Goal: Transaction & Acquisition: Purchase product/service

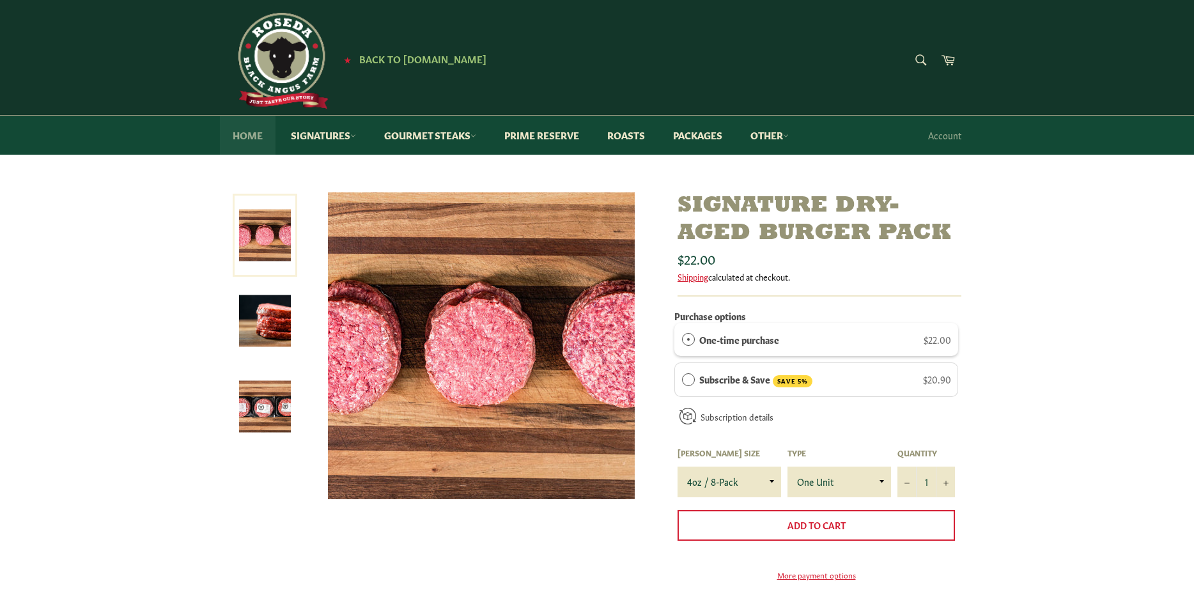
click at [247, 135] on link "Home" at bounding box center [248, 135] width 56 height 39
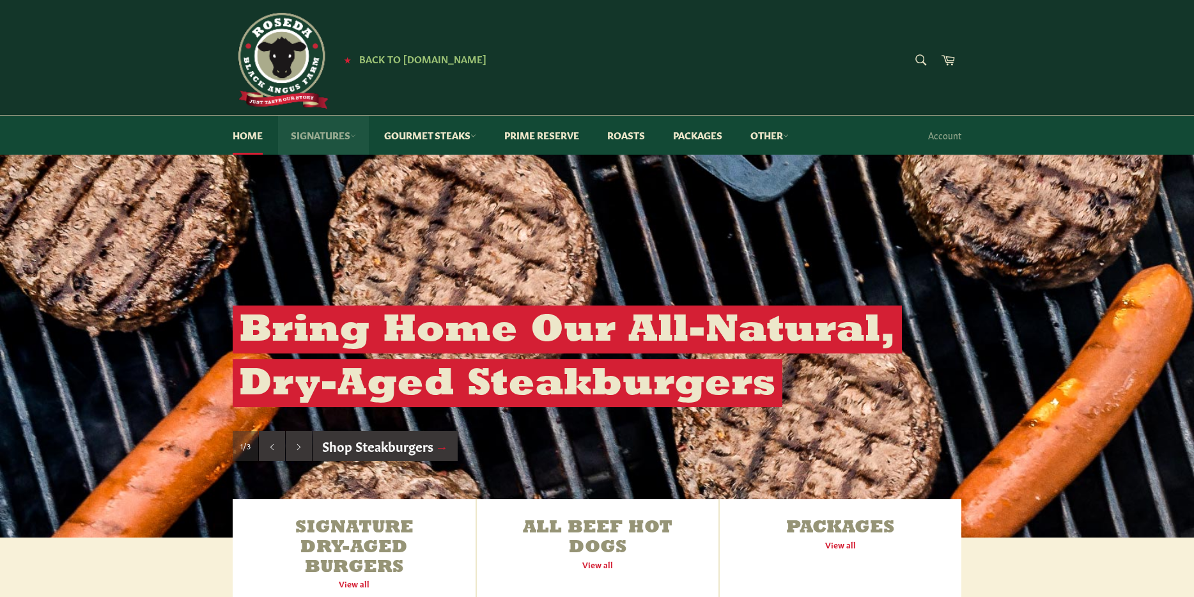
click at [341, 135] on link "Signatures" at bounding box center [323, 135] width 91 height 39
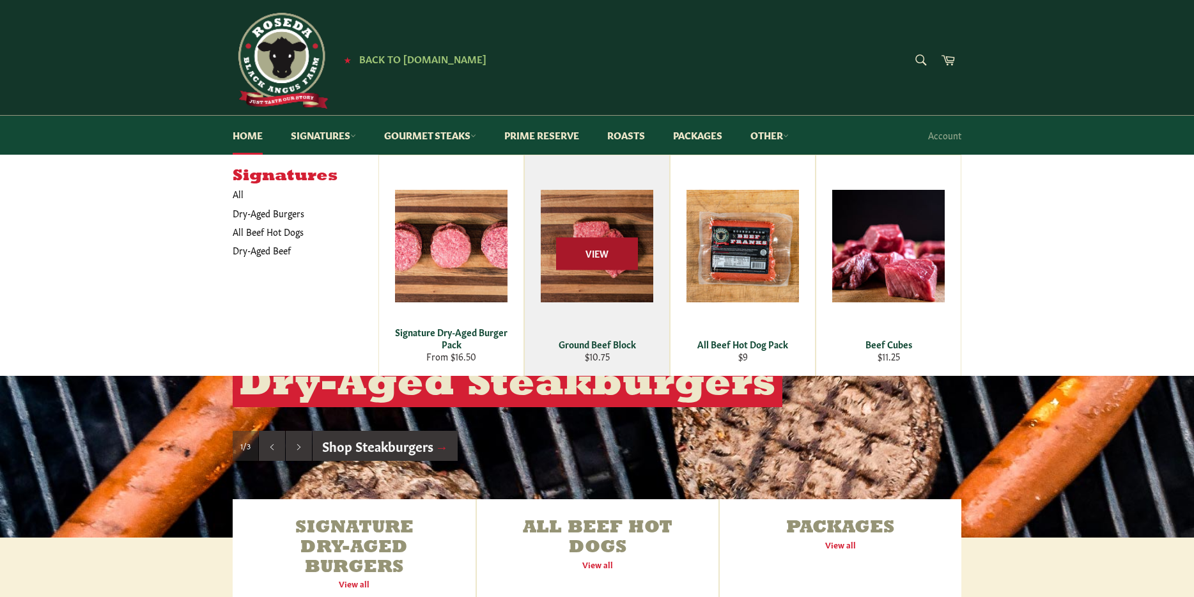
click at [597, 254] on span "View" at bounding box center [597, 254] width 82 height 33
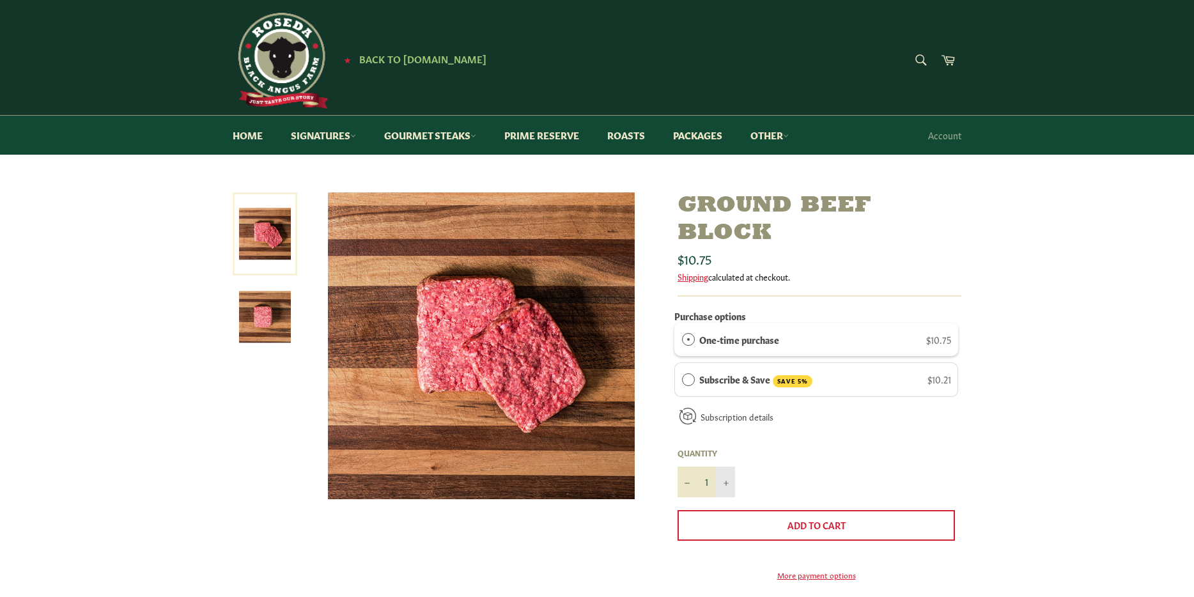
click at [731, 484] on button "+" at bounding box center [725, 482] width 19 height 31
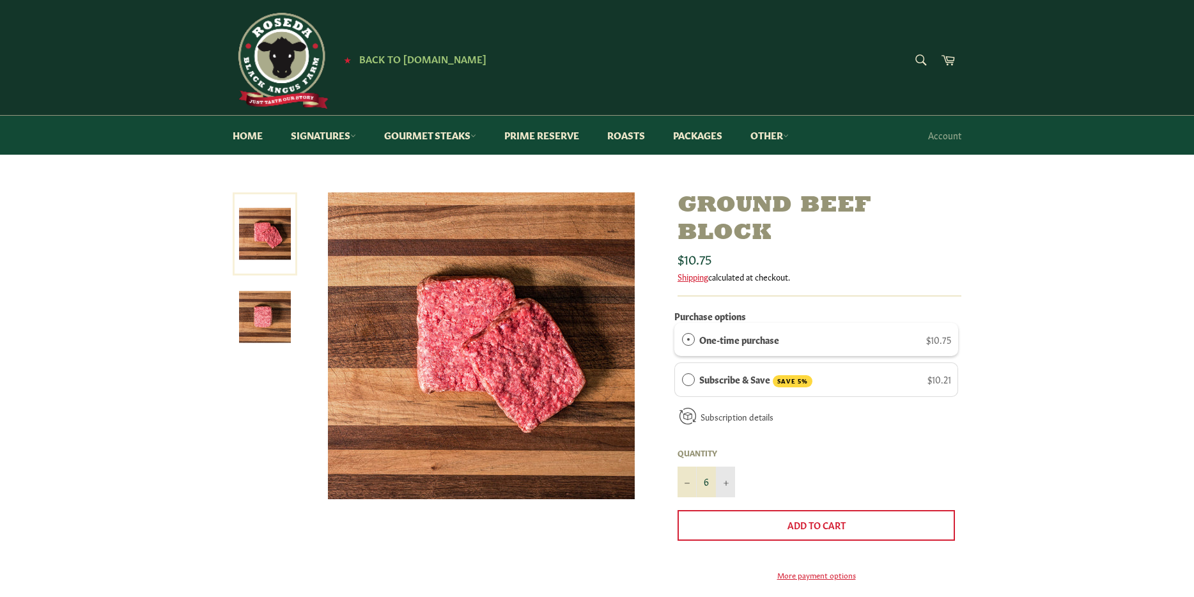
click at [731, 484] on button "+" at bounding box center [725, 482] width 19 height 31
type input "8"
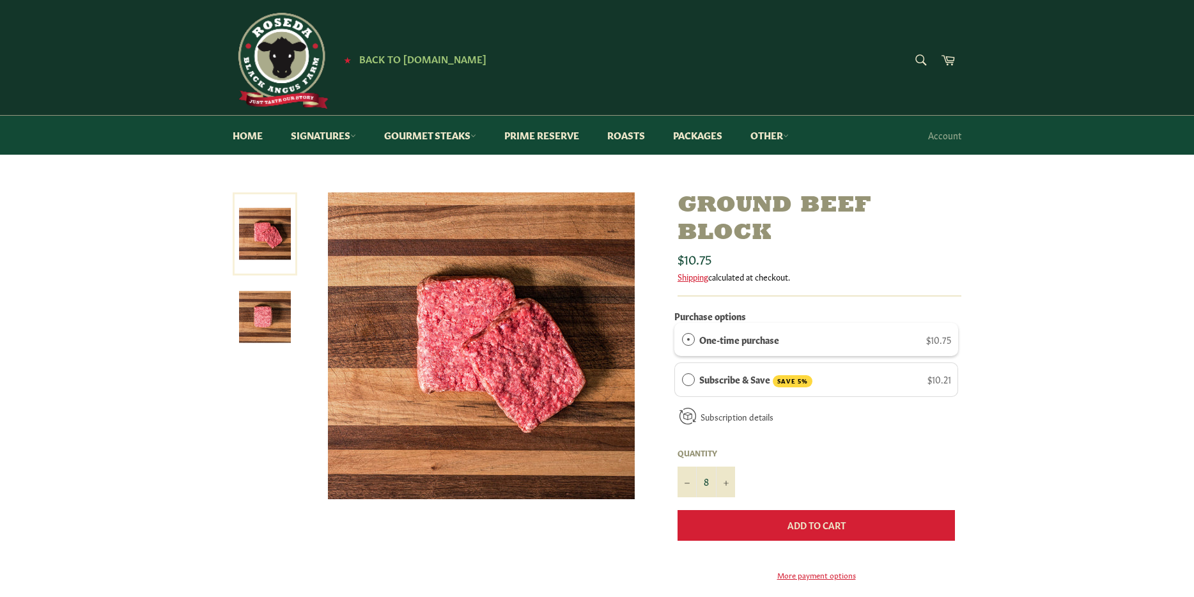
click at [797, 519] on span "Add to Cart" at bounding box center [817, 525] width 58 height 13
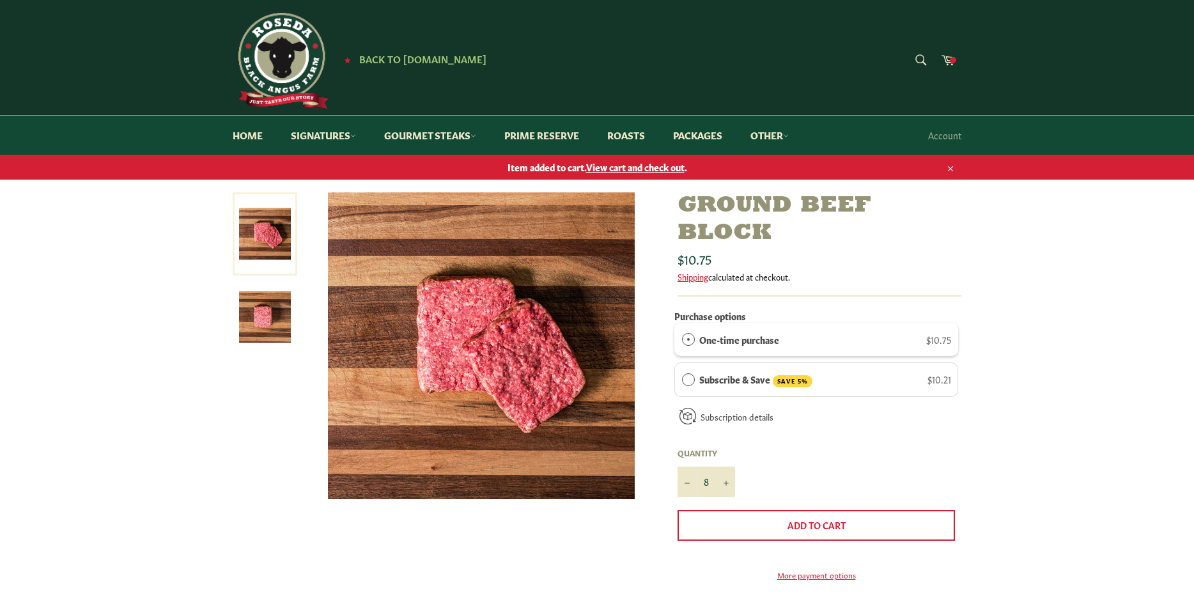
click at [643, 164] on span "View cart and check out" at bounding box center [635, 166] width 98 height 13
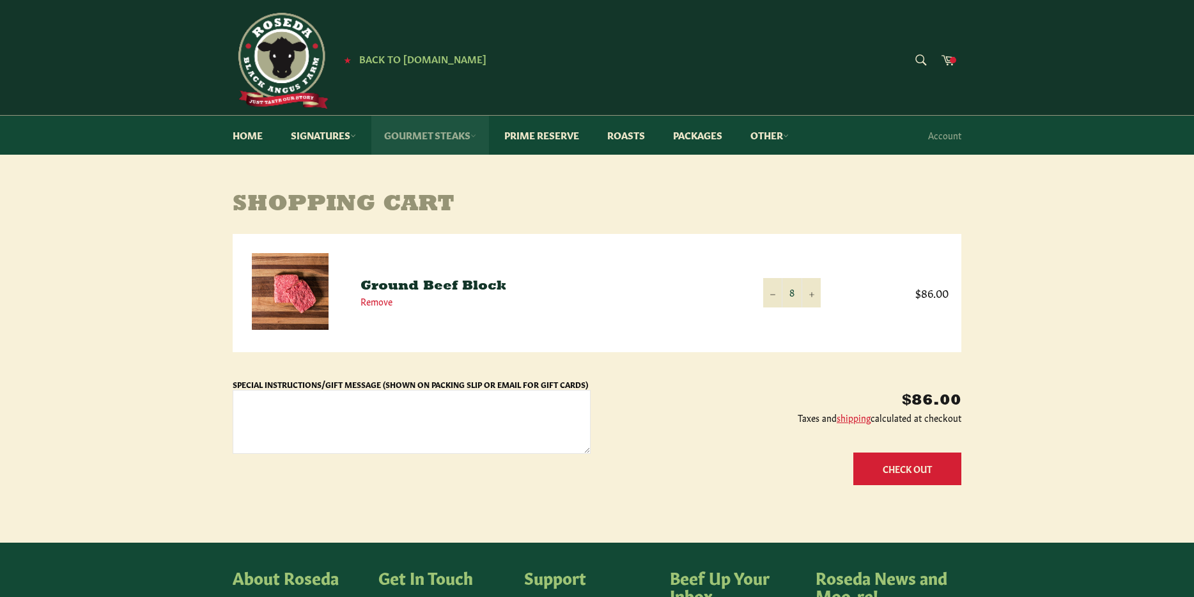
click at [433, 134] on link "Gourmet Steaks" at bounding box center [430, 135] width 118 height 39
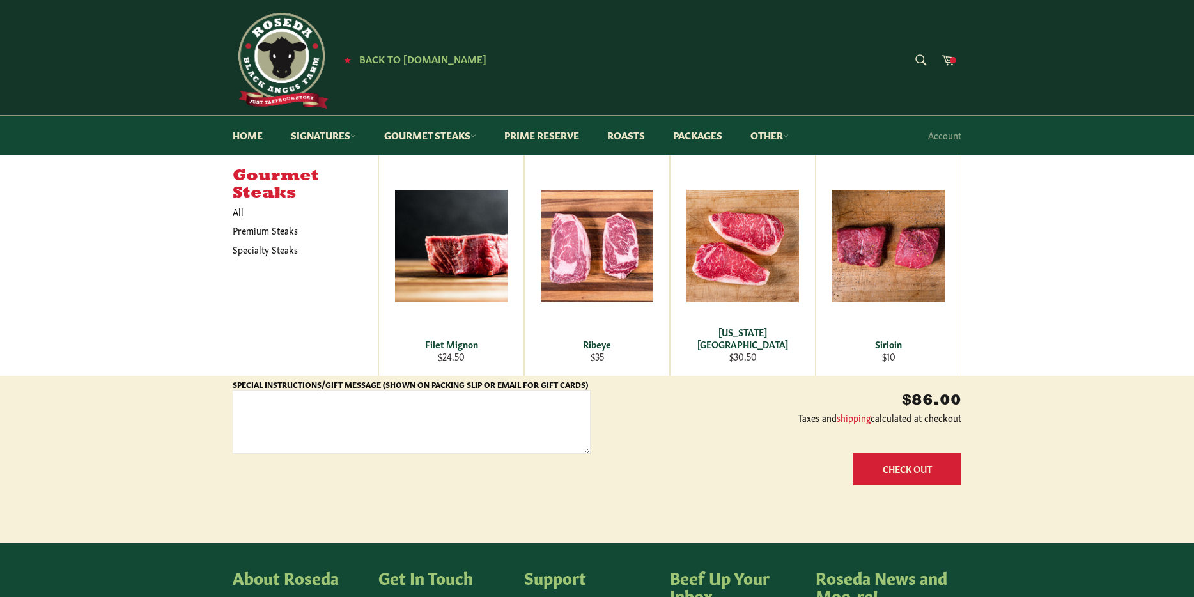
click at [677, 459] on div "$86.00 Taxes and shipping calculated at checkout Update Cart Check Out" at bounding box center [776, 435] width 371 height 114
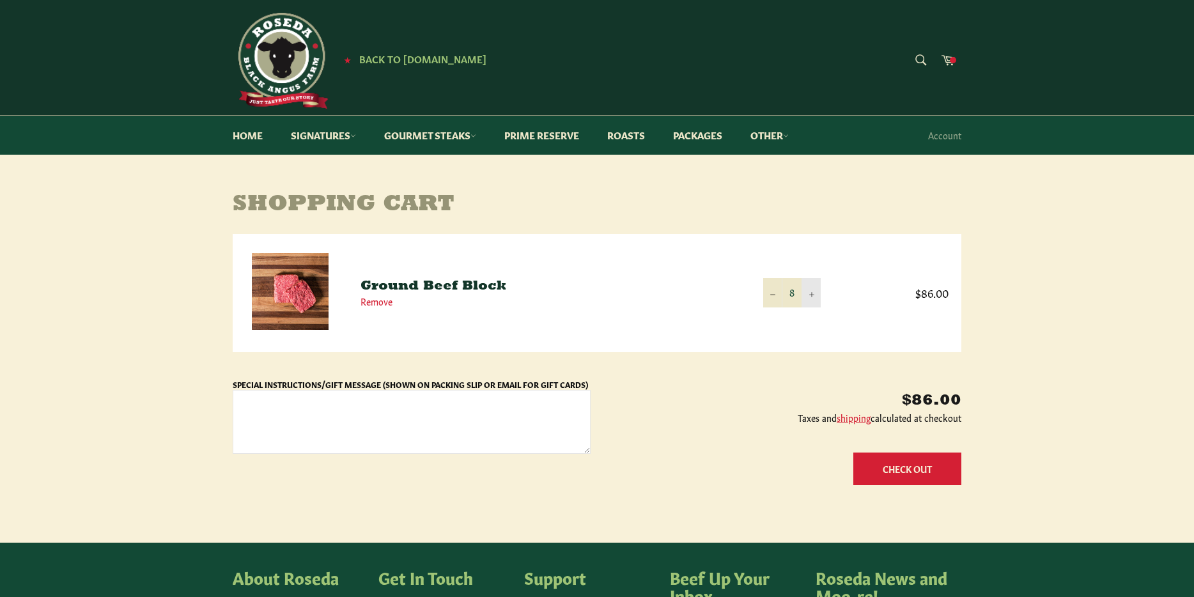
click at [810, 293] on icon "Increase item quantity by one" at bounding box center [811, 294] width 5 height 5
click at [716, 375] on form "Product Quantity Total Ground Beef Block Remove Quantity 12 − + $129.00 Special…" at bounding box center [597, 363] width 729 height 258
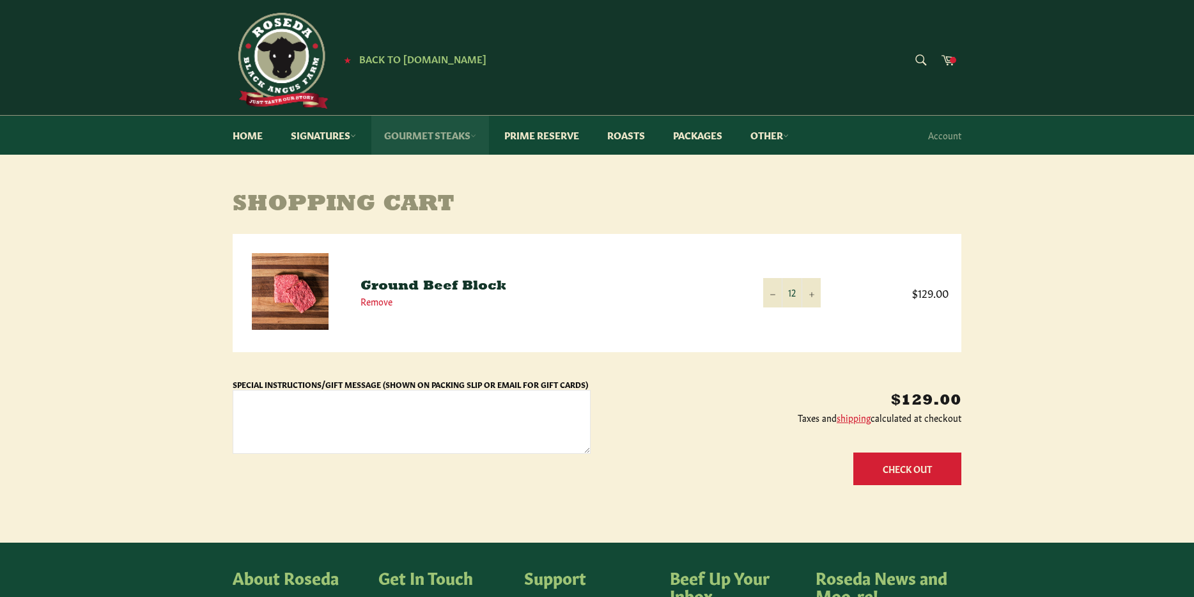
click at [450, 137] on link "Gourmet Steaks" at bounding box center [430, 135] width 118 height 39
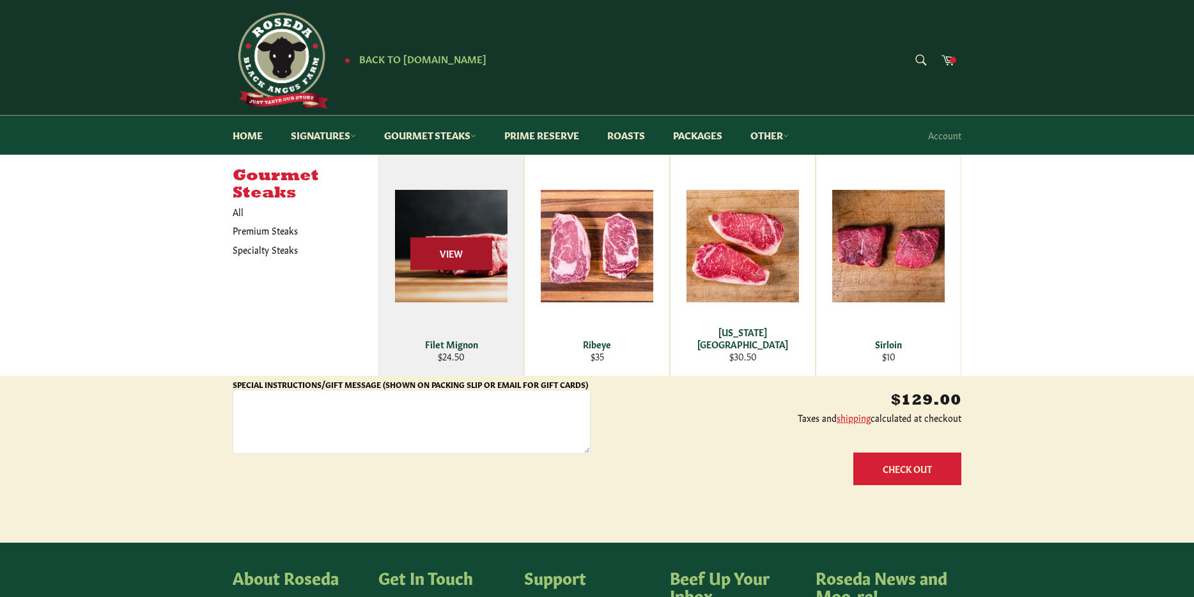
click at [442, 246] on span "View" at bounding box center [451, 254] width 82 height 33
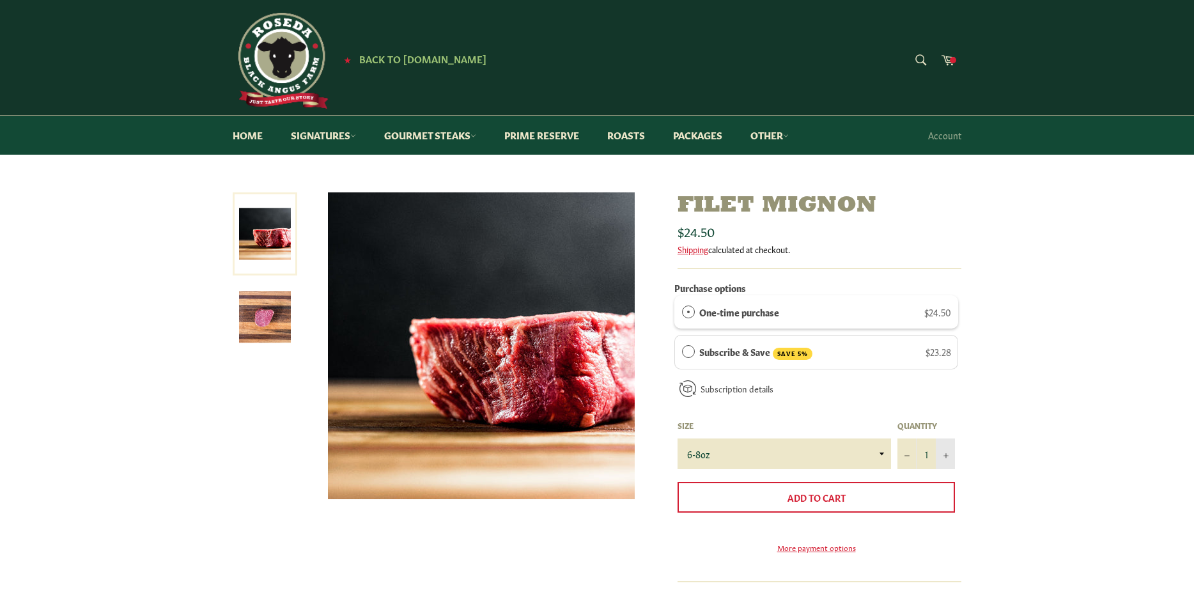
click at [946, 450] on button "+" at bounding box center [945, 454] width 19 height 31
type input "4"
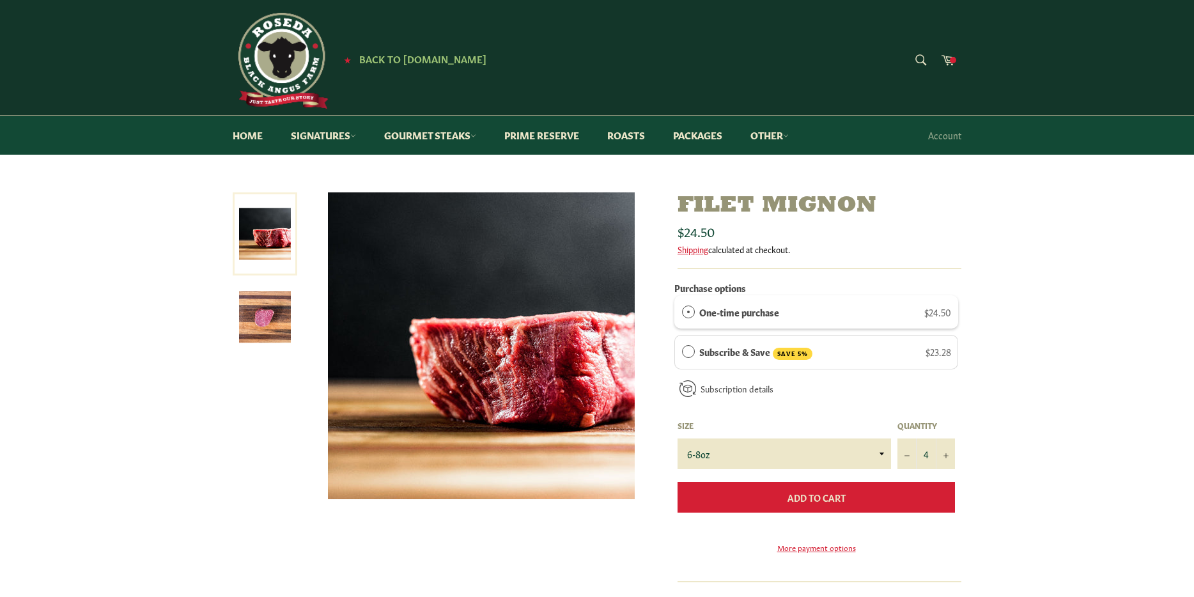
click at [850, 490] on button "Add to Cart" at bounding box center [816, 497] width 277 height 31
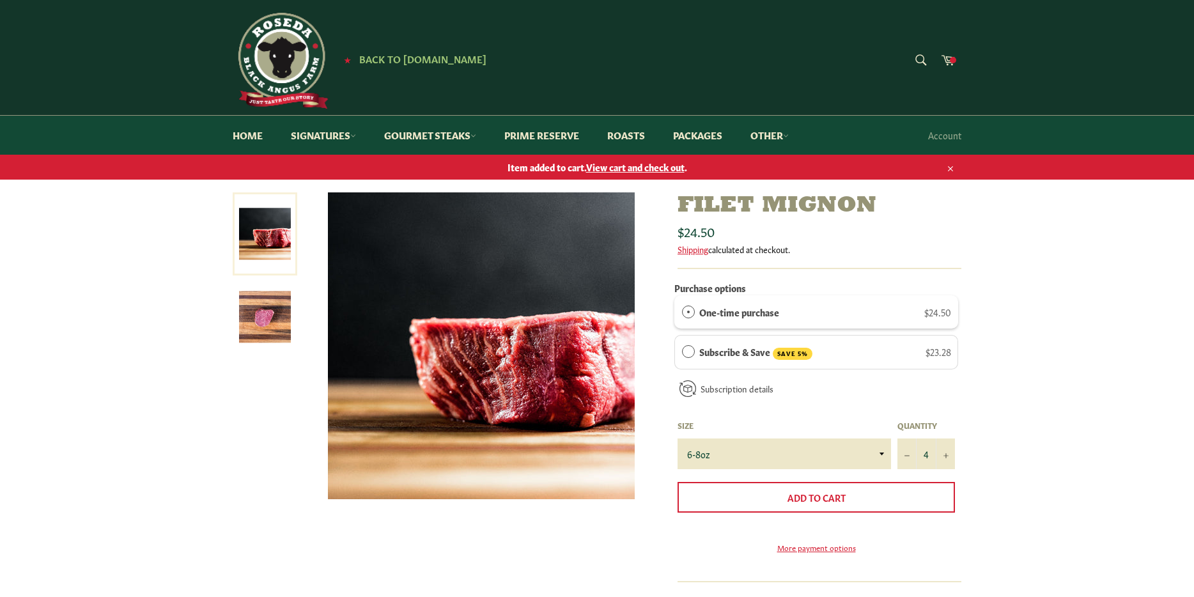
click at [646, 169] on span "View cart and check out" at bounding box center [635, 166] width 98 height 13
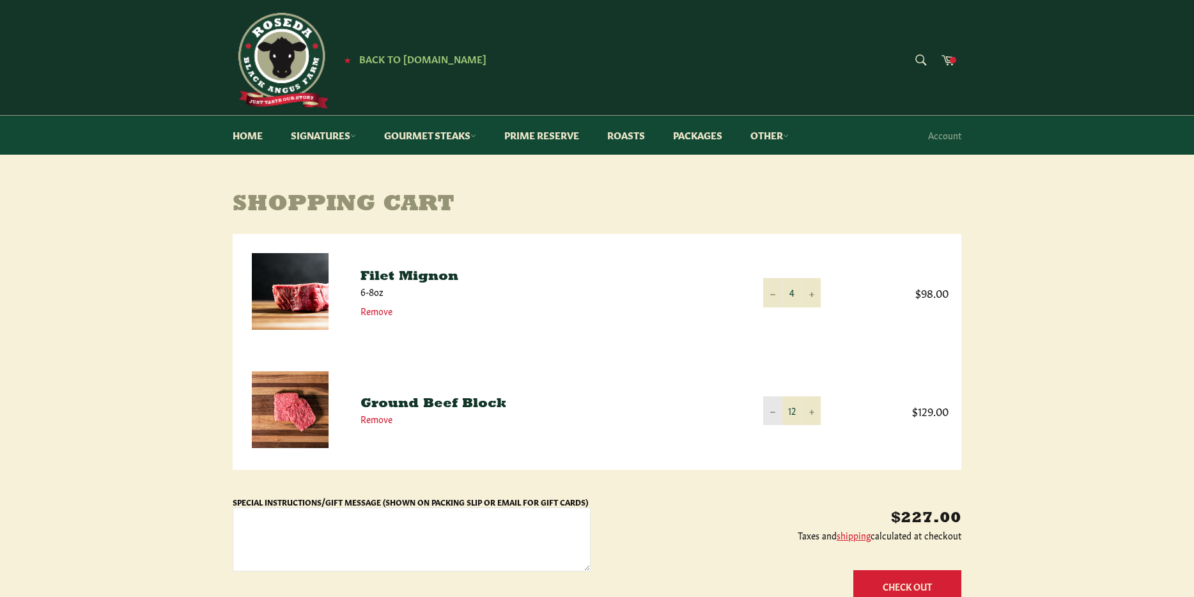
click at [772, 412] on icon "Reduce item quantity by one" at bounding box center [772, 412] width 5 height 5
click at [773, 416] on button "−" at bounding box center [772, 410] width 19 height 29
click at [691, 520] on p "$205.50" at bounding box center [783, 518] width 358 height 21
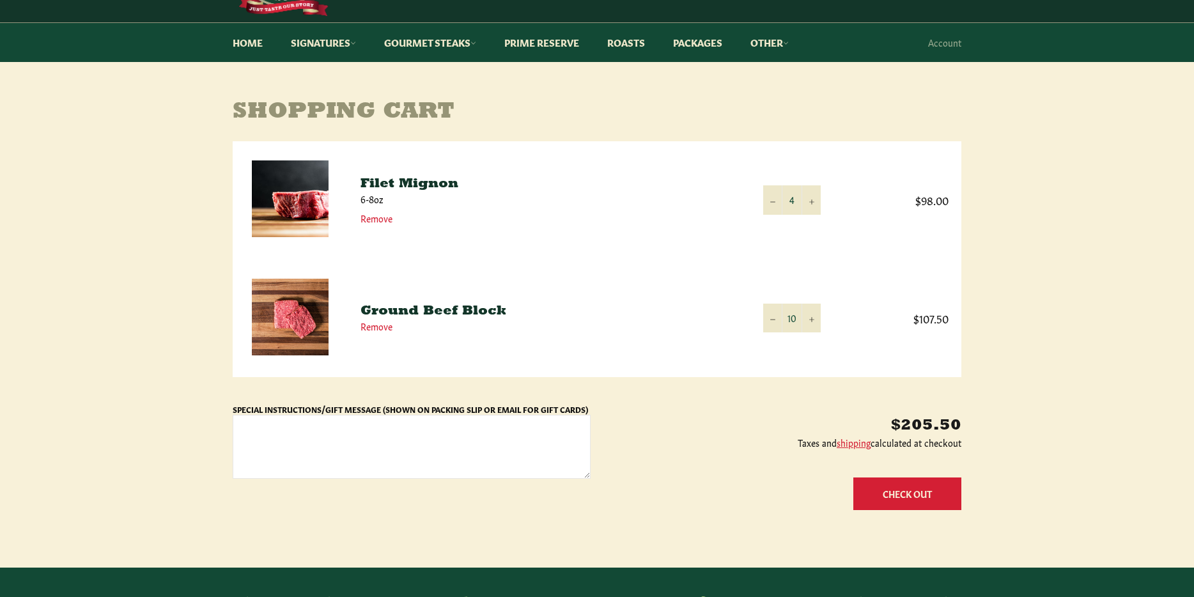
scroll to position [97, 0]
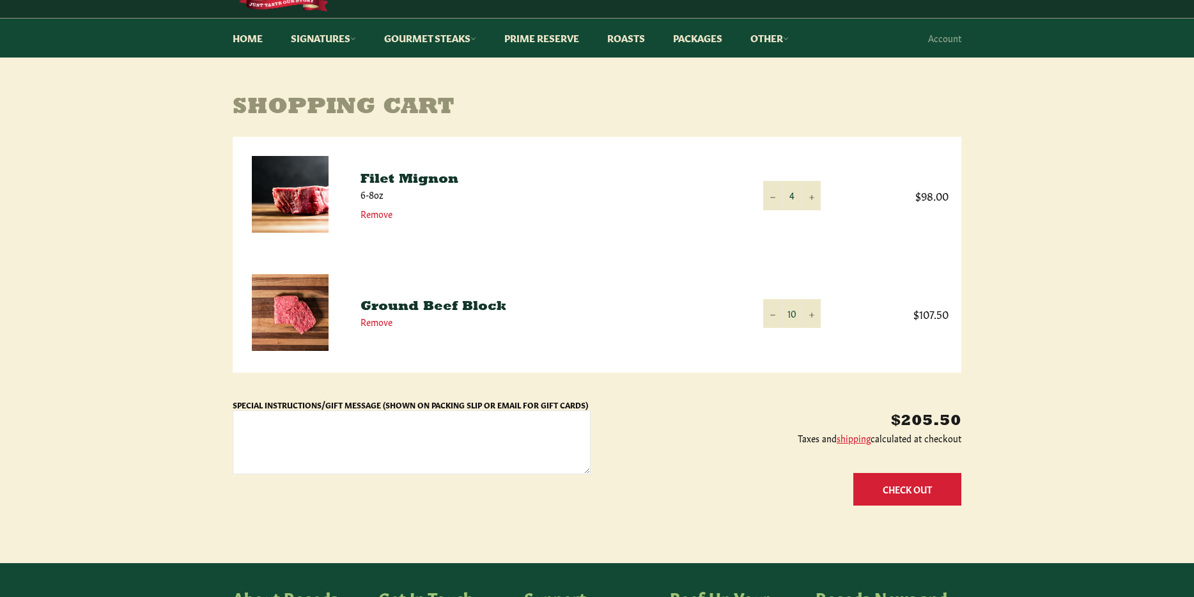
click at [923, 492] on button "Check Out" at bounding box center [908, 489] width 108 height 33
